Goal: Subscribe to service/newsletter

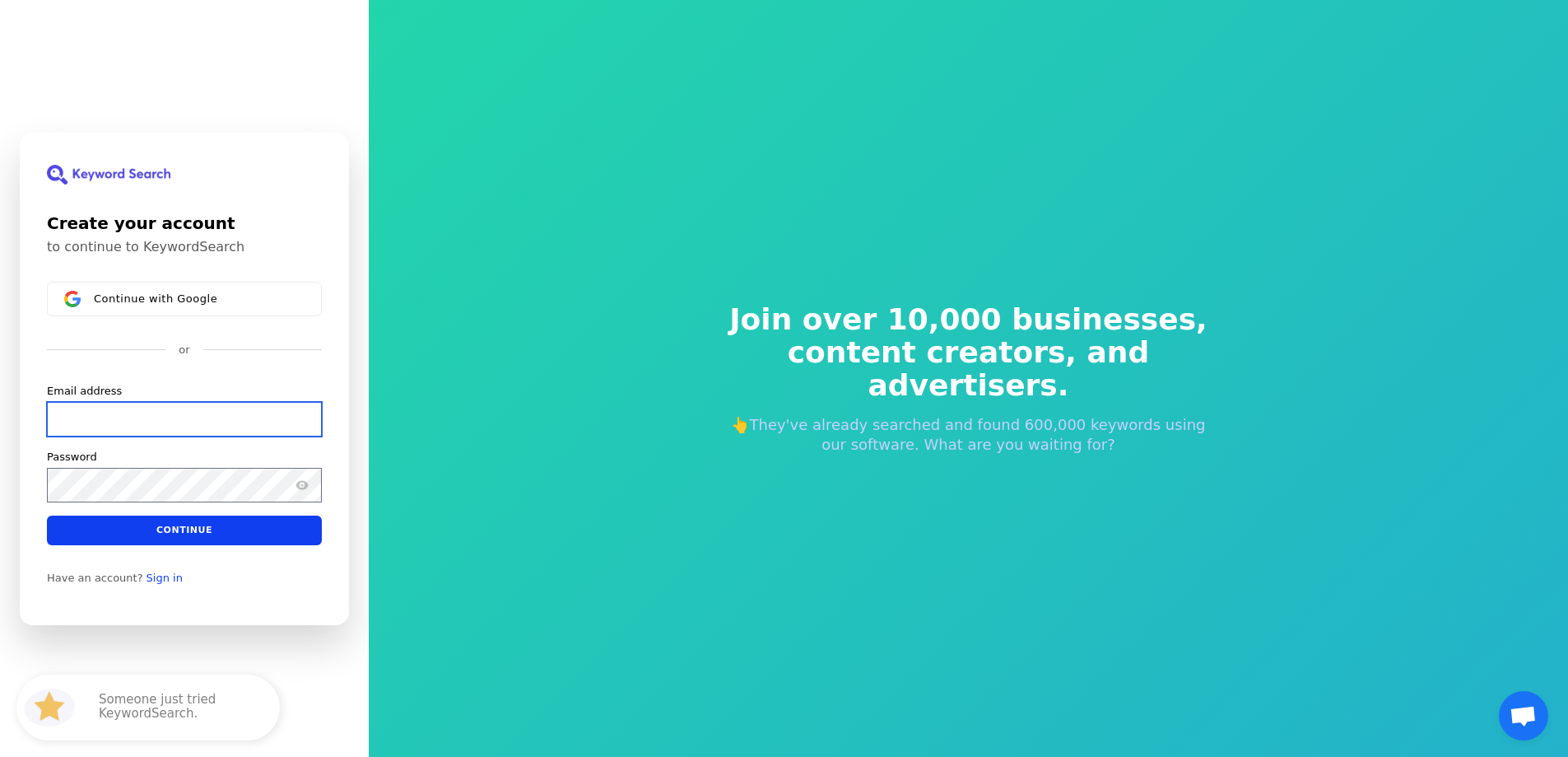
click at [210, 428] on input "Email address" at bounding box center [184, 418] width 274 height 34
click at [148, 581] on link "Sign in" at bounding box center [165, 577] width 36 height 13
click at [118, 422] on input "Email address" at bounding box center [184, 418] width 274 height 34
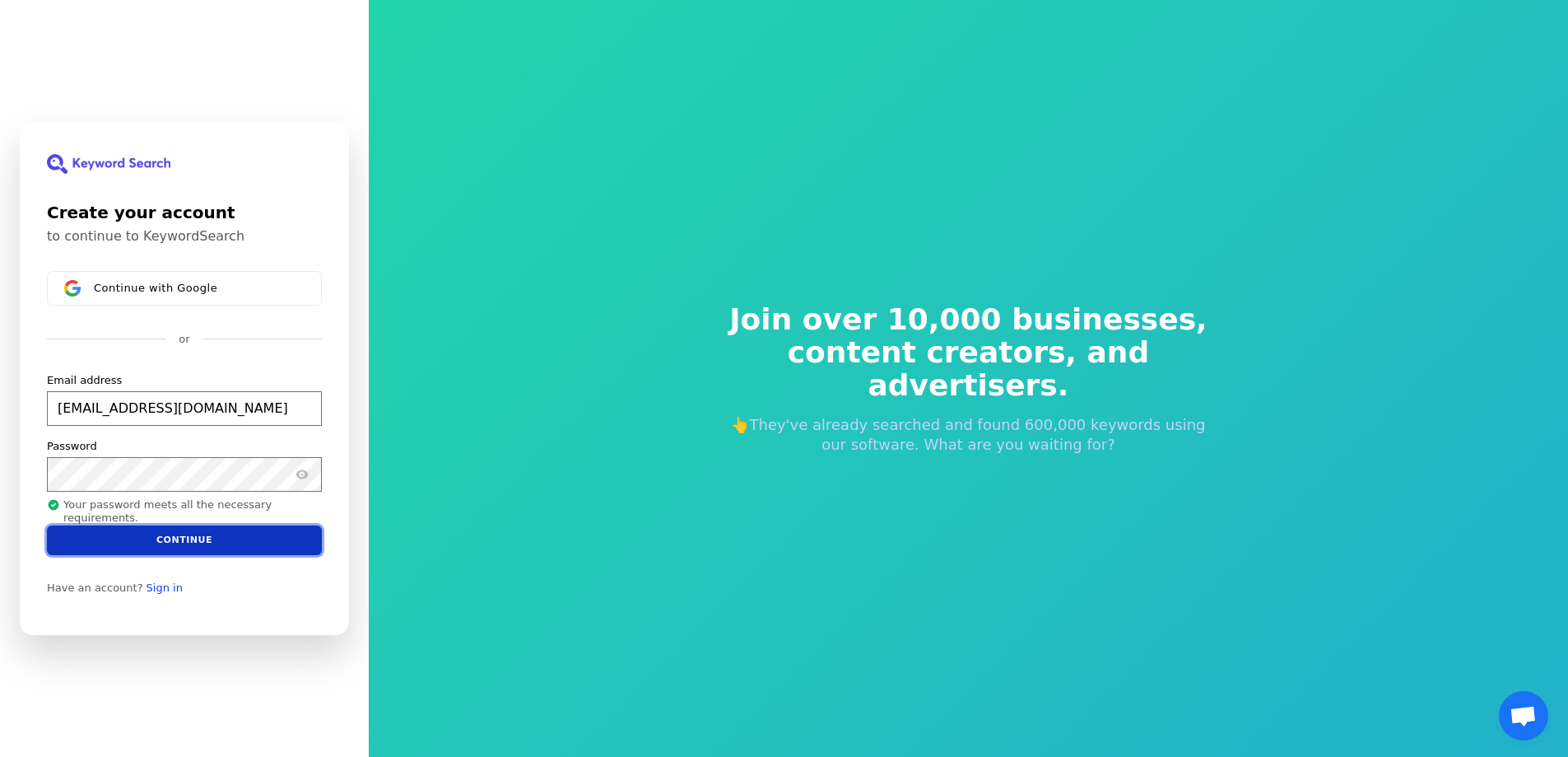
click at [113, 550] on button "Continue" at bounding box center [184, 540] width 274 height 30
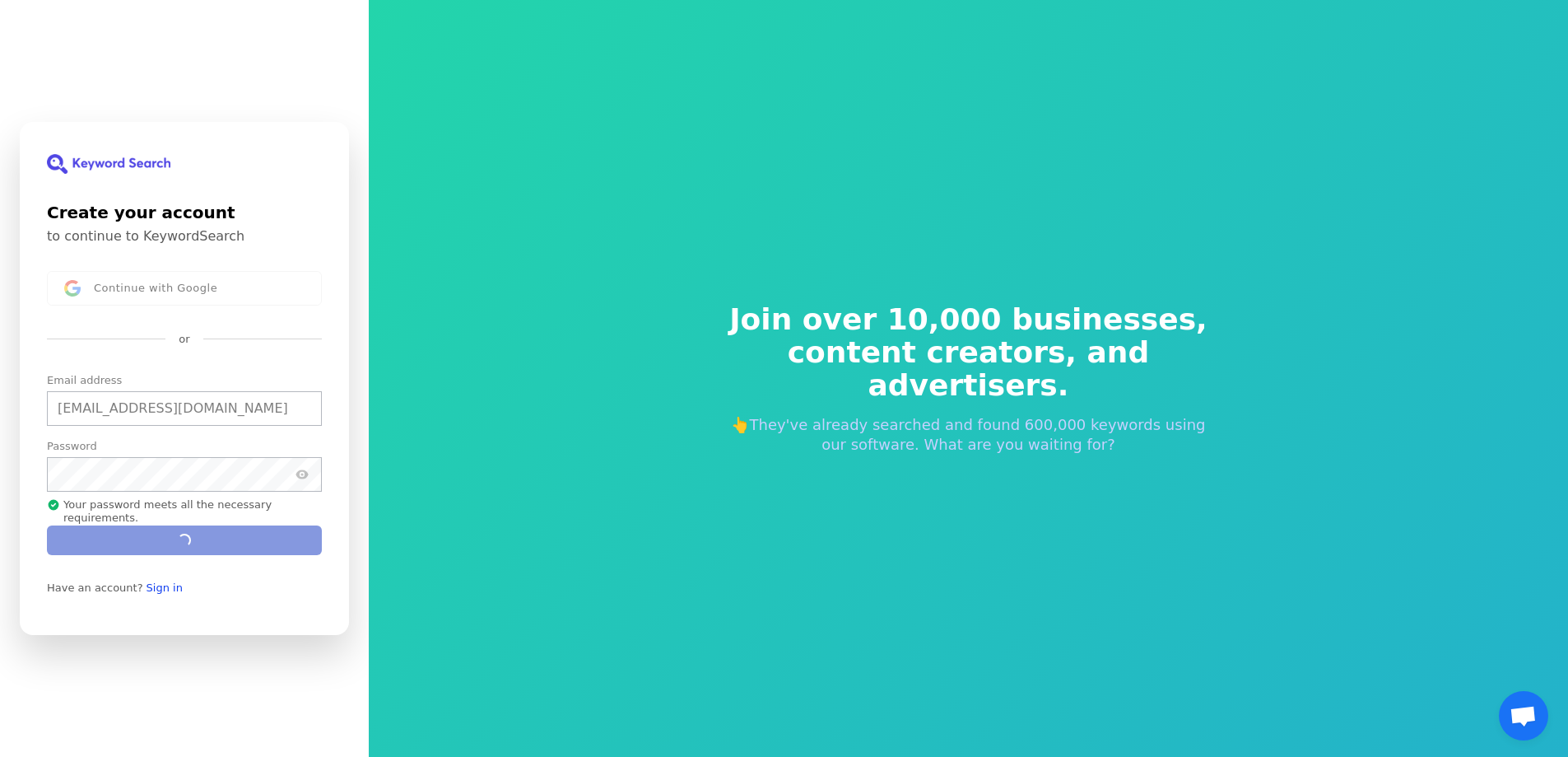
type input "[EMAIL_ADDRESS][DOMAIN_NAME]"
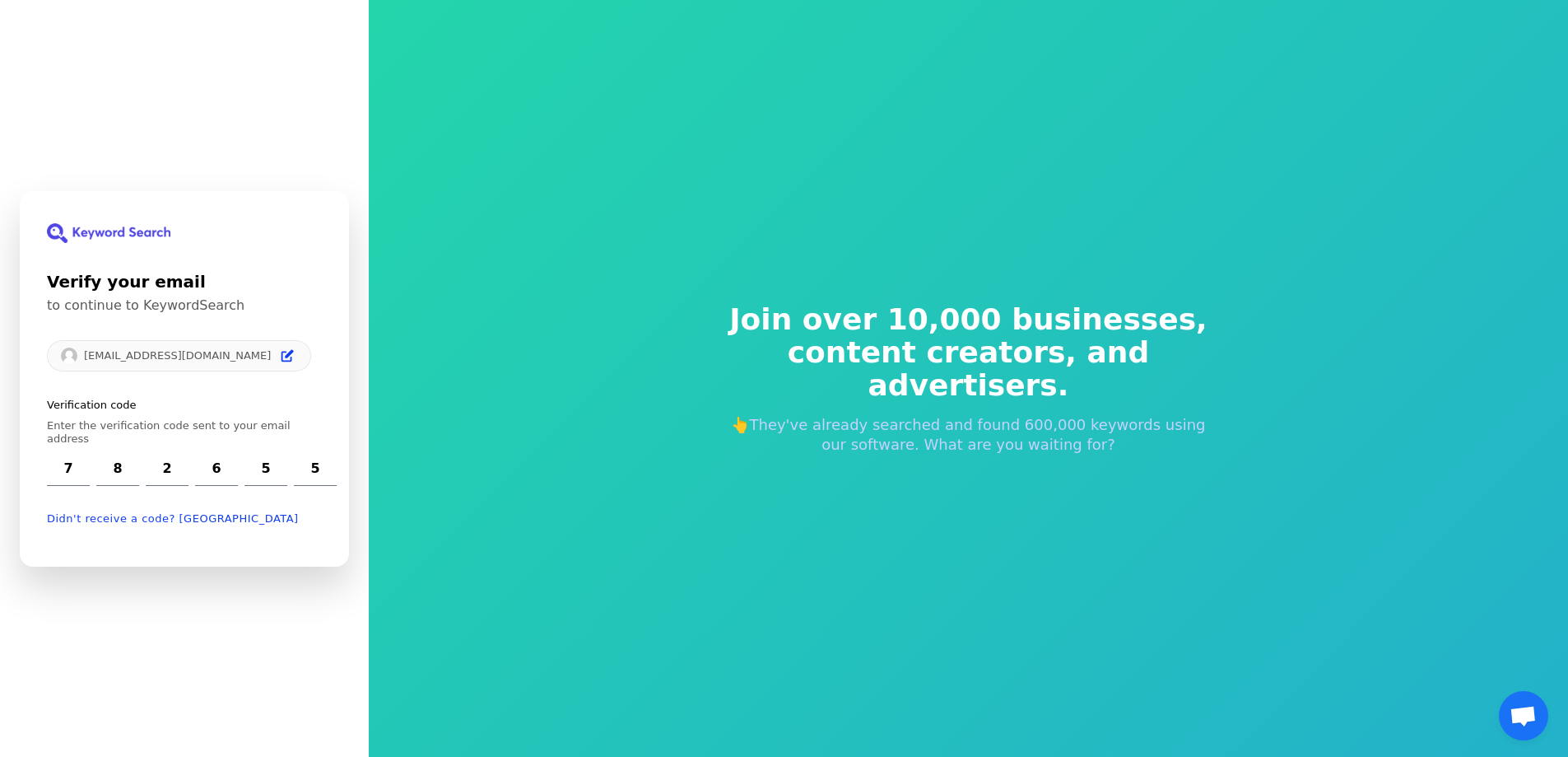
type input "7"
type input "8"
type input "2"
type input "6"
type input "5"
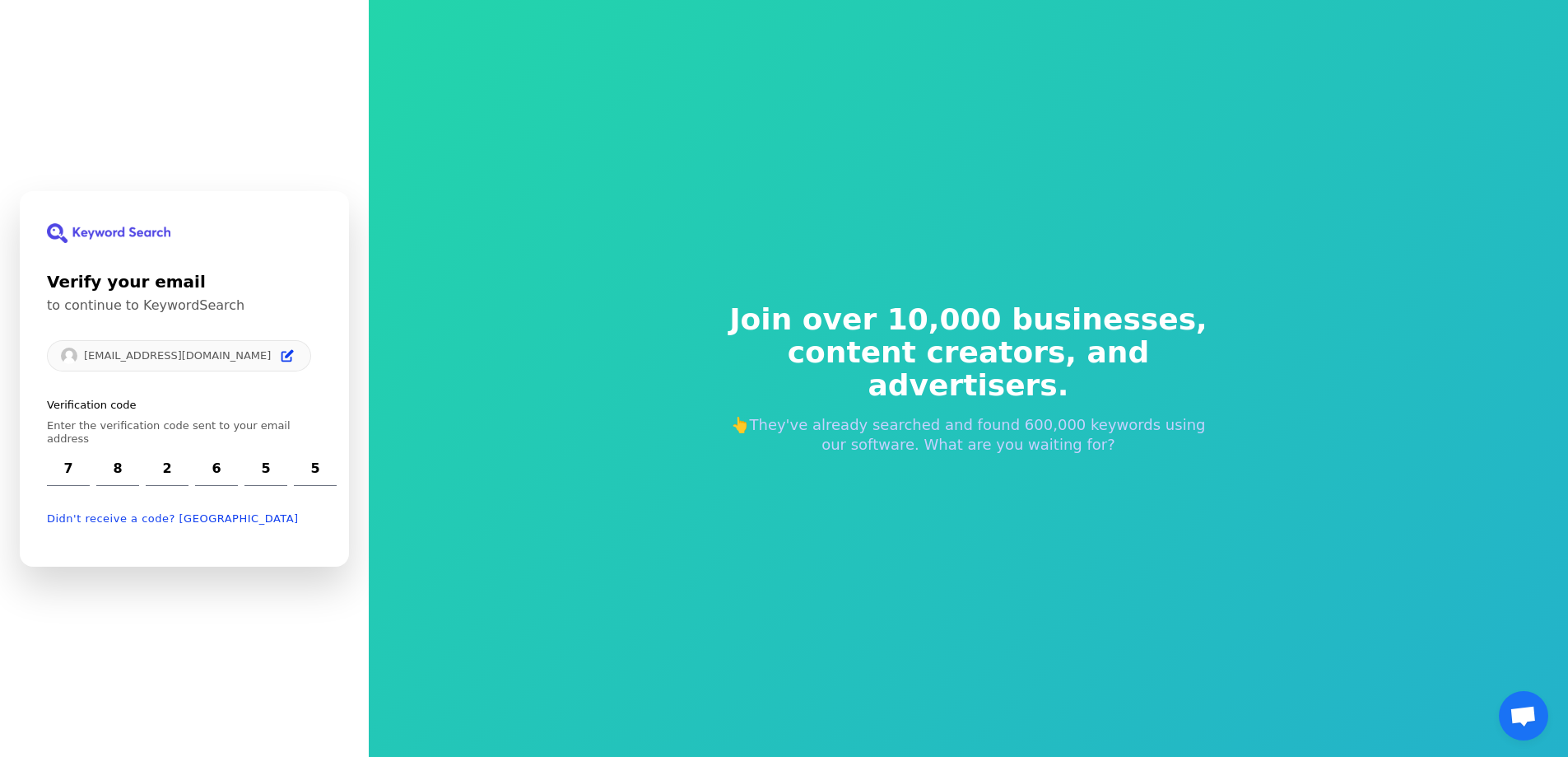
type input "5"
